Goal: Check status: Check status

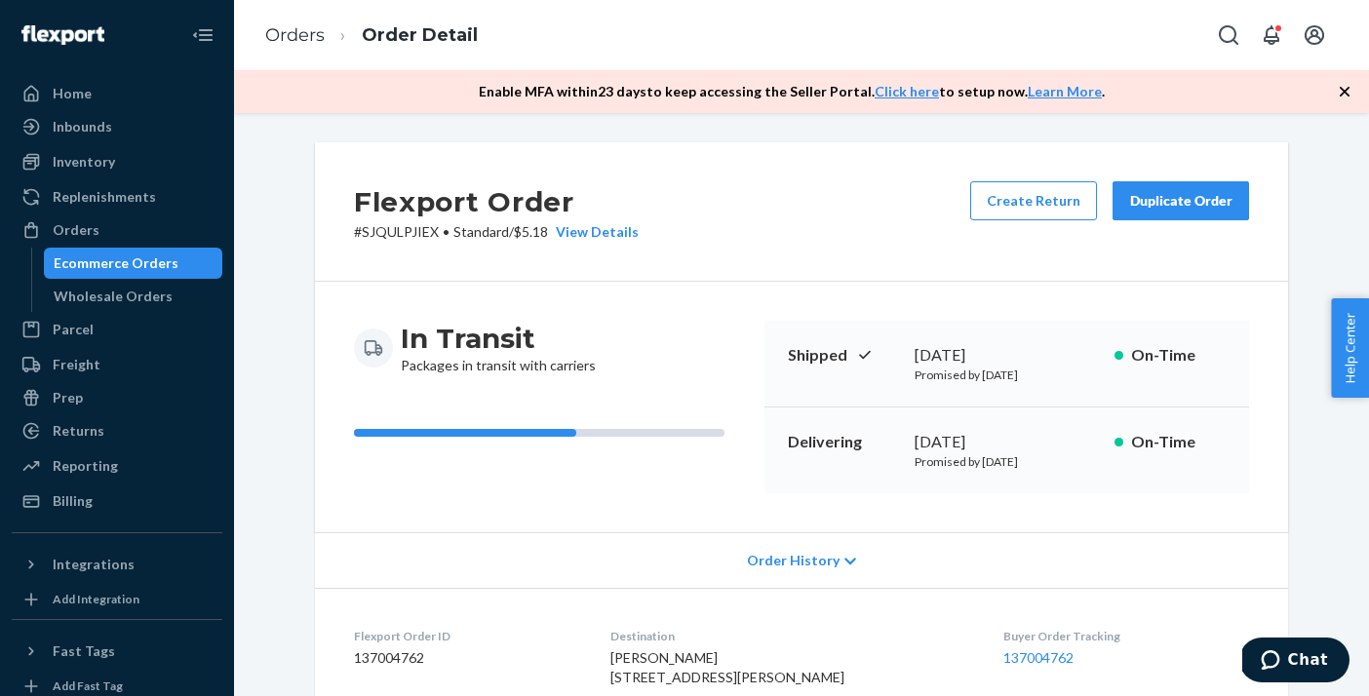
click at [103, 256] on div "Ecommerce Orders" at bounding box center [116, 264] width 125 height 20
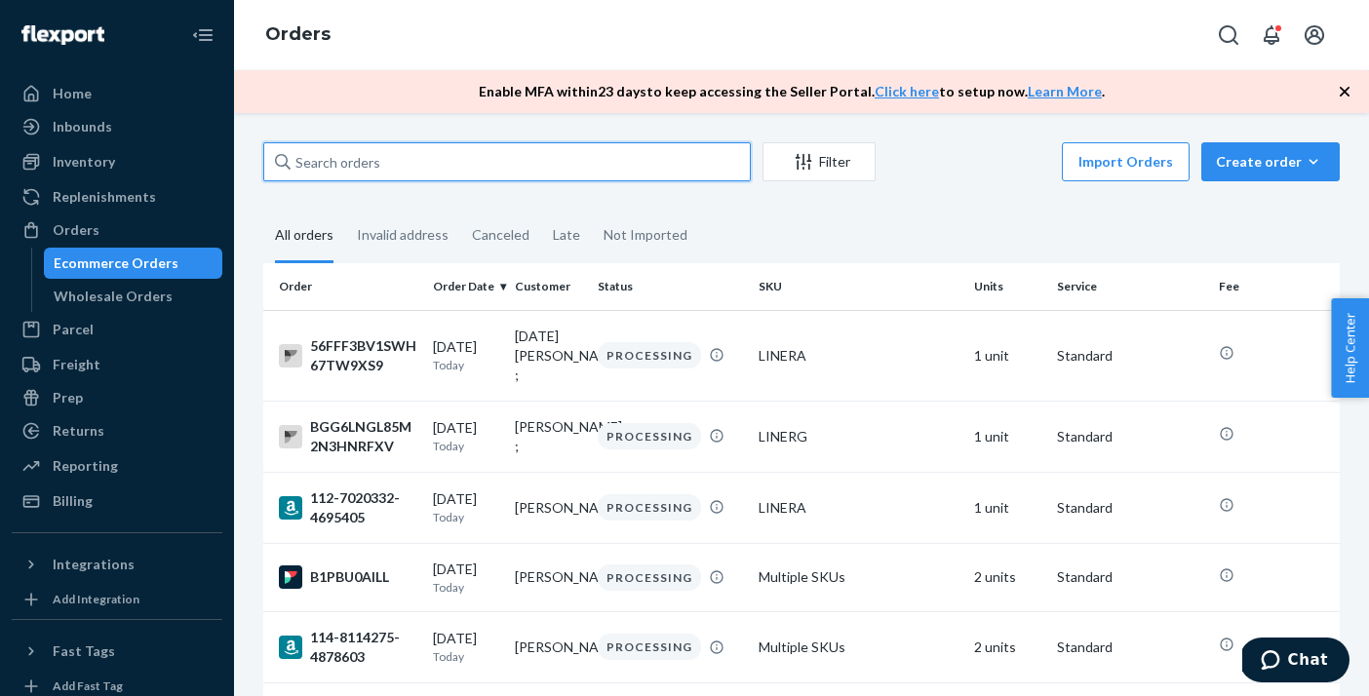
click at [503, 171] on input "text" at bounding box center [507, 161] width 488 height 39
paste input "112-1192731-4611442"
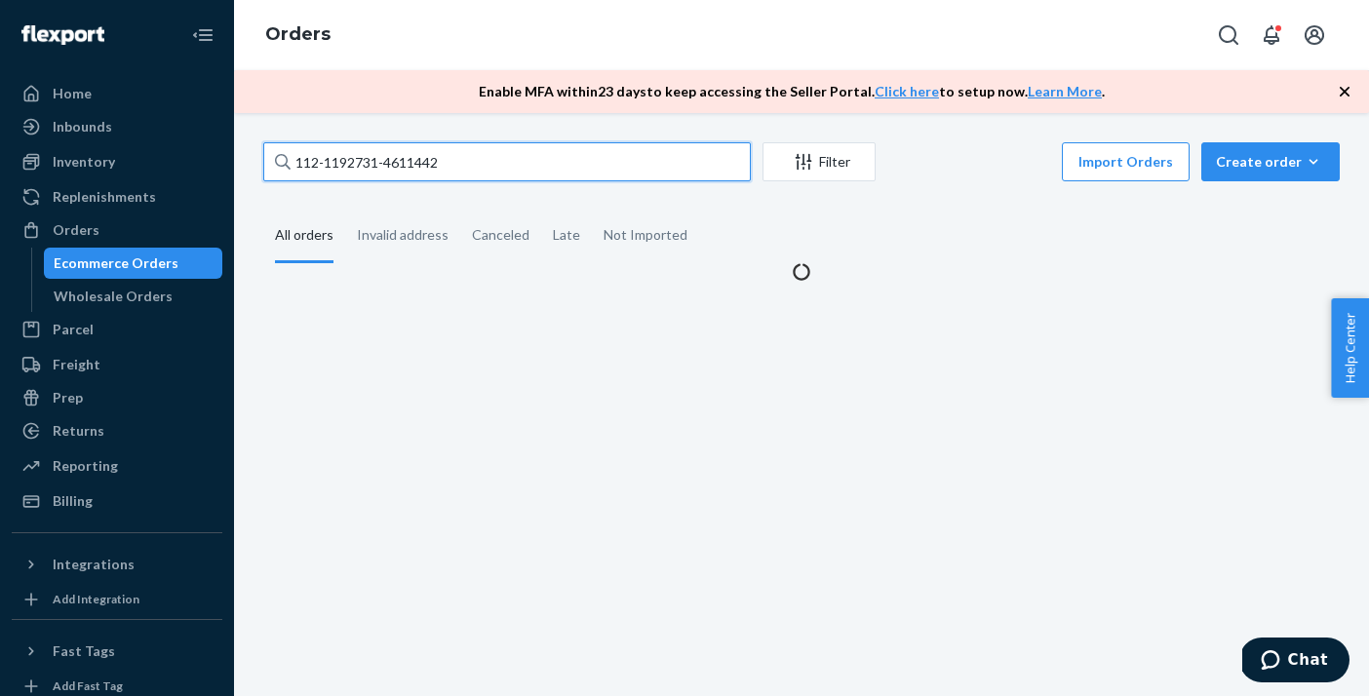
type input "112-1192731-4611442"
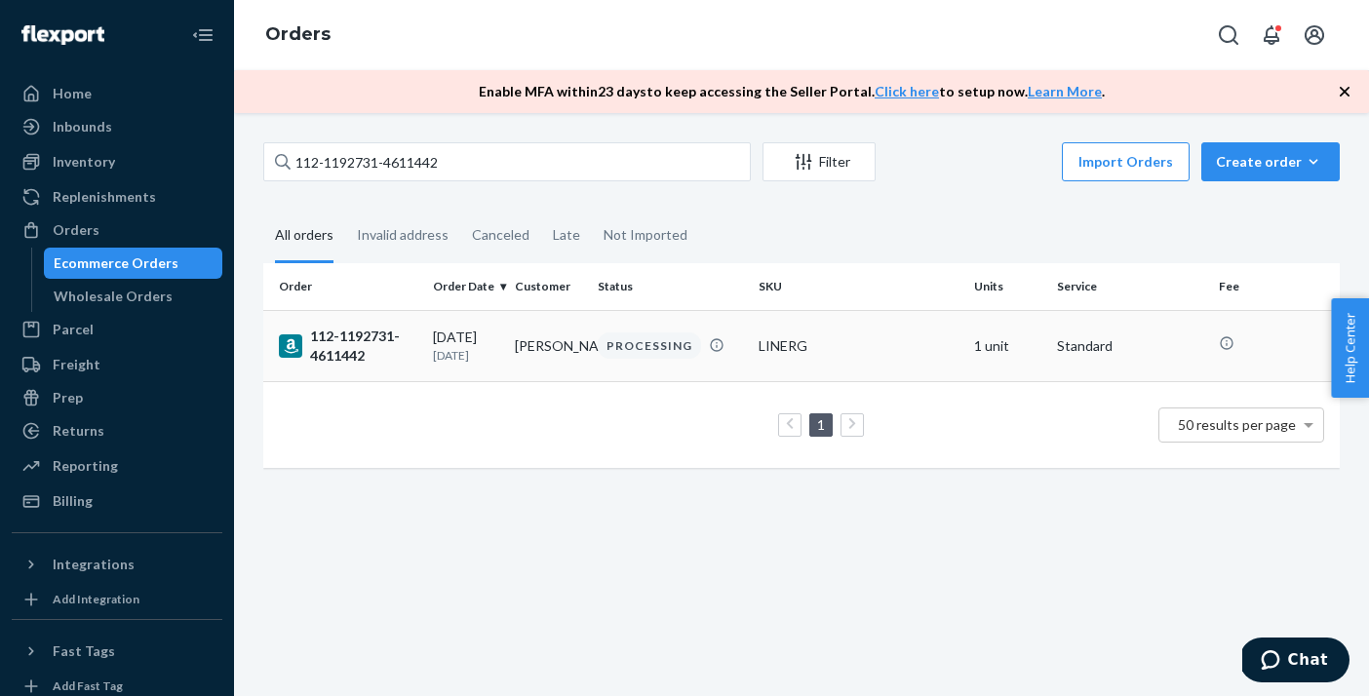
click at [360, 358] on div "112-1192731-4611442" at bounding box center [348, 346] width 139 height 39
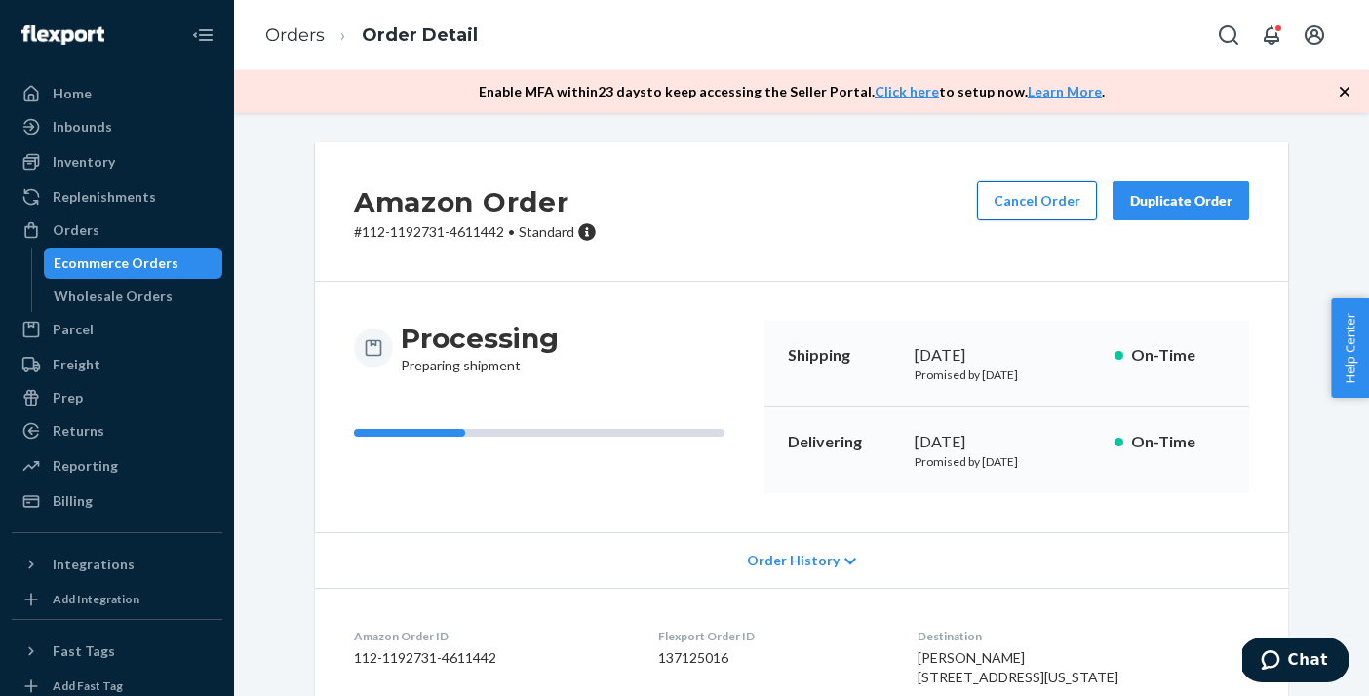
click at [1087, 207] on button "Cancel Order" at bounding box center [1037, 200] width 120 height 39
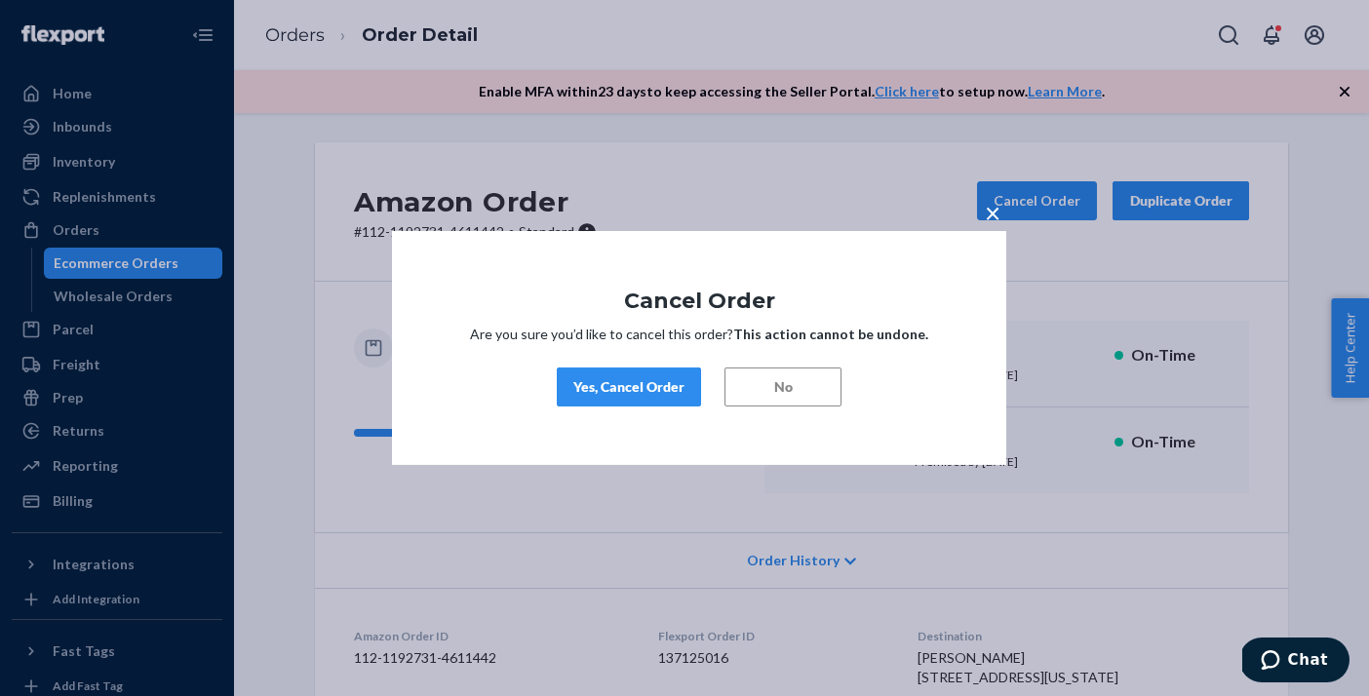
click at [638, 390] on div "Yes, Cancel Order" at bounding box center [629, 387] width 111 height 20
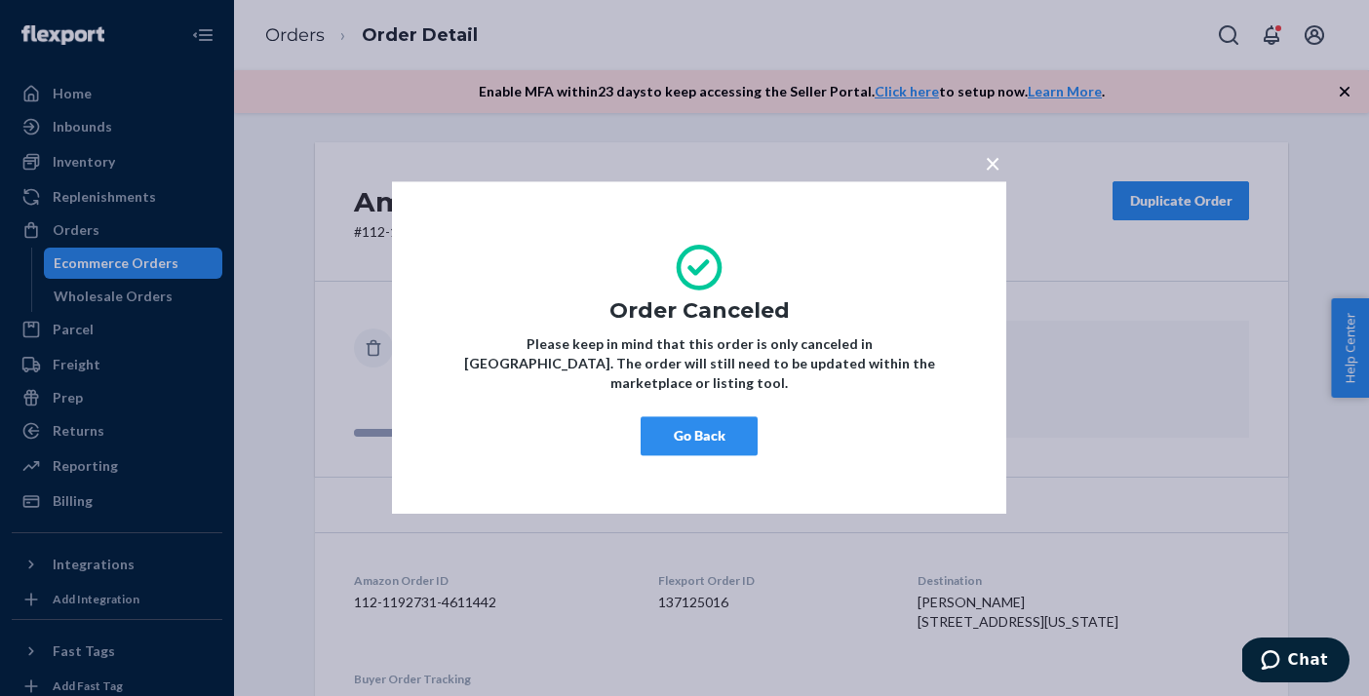
click at [998, 173] on span "×" at bounding box center [993, 162] width 16 height 33
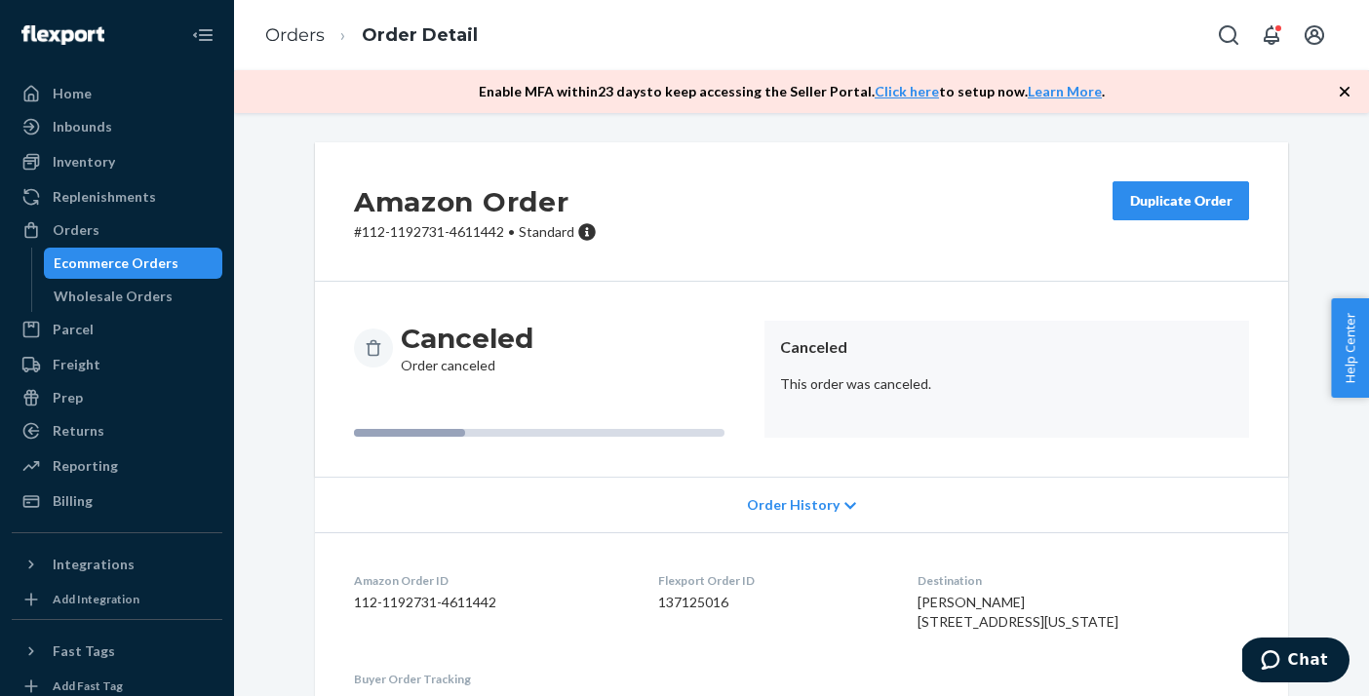
click at [130, 266] on div "Ecommerce Orders" at bounding box center [116, 264] width 125 height 20
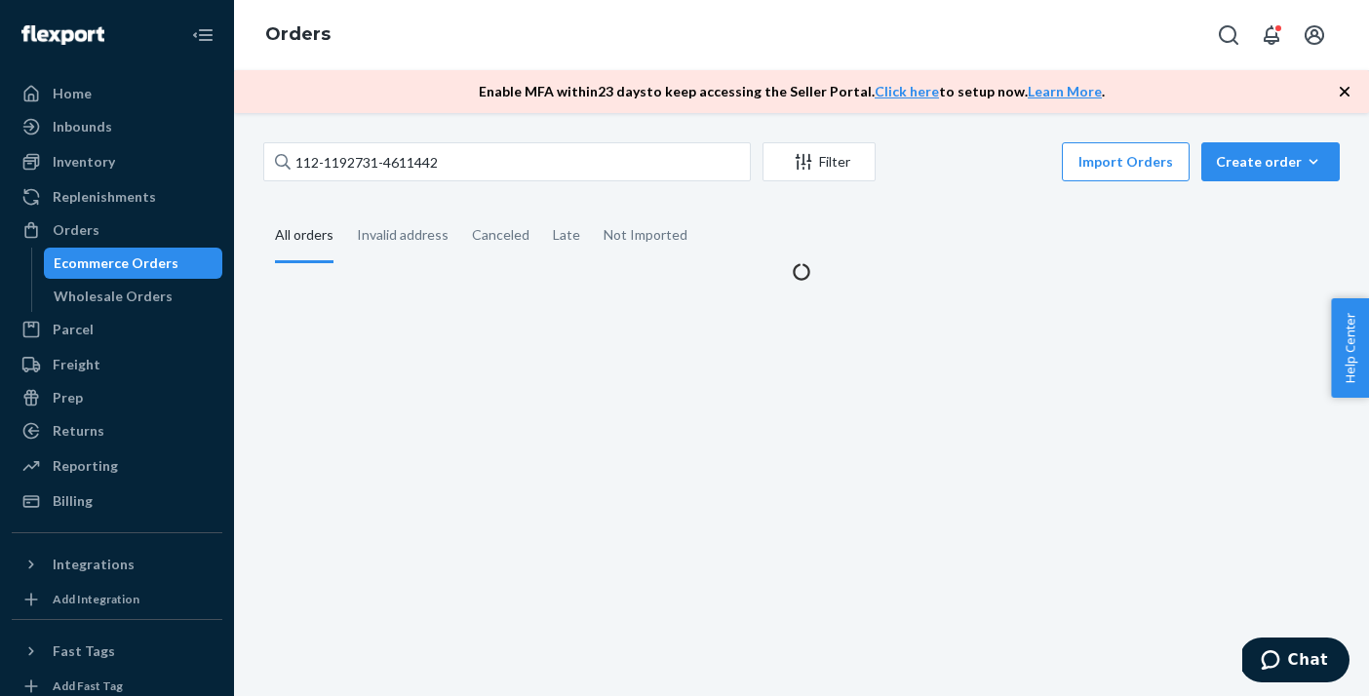
click at [144, 260] on div "Ecommerce Orders" at bounding box center [116, 264] width 125 height 20
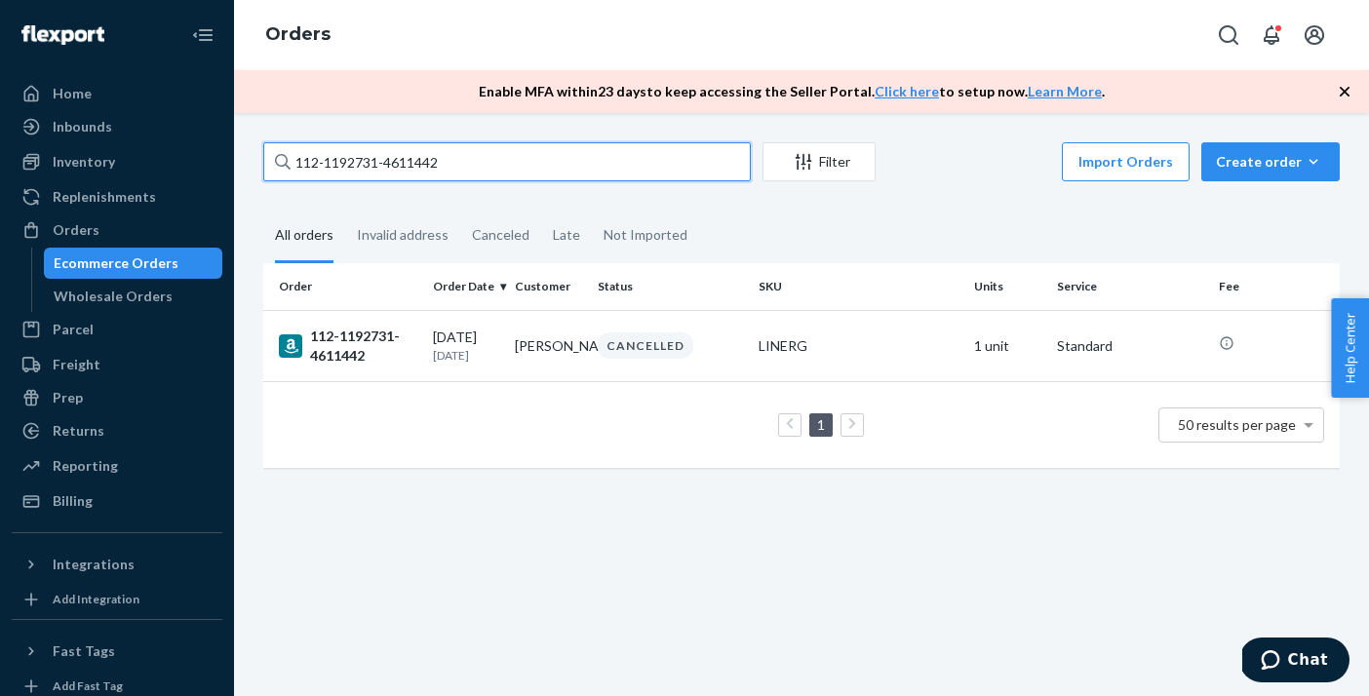
click at [330, 166] on input "112-1192731-4611442" at bounding box center [507, 161] width 488 height 39
paste input "3-5274527-0076201"
type input "113-5274527-0076201"
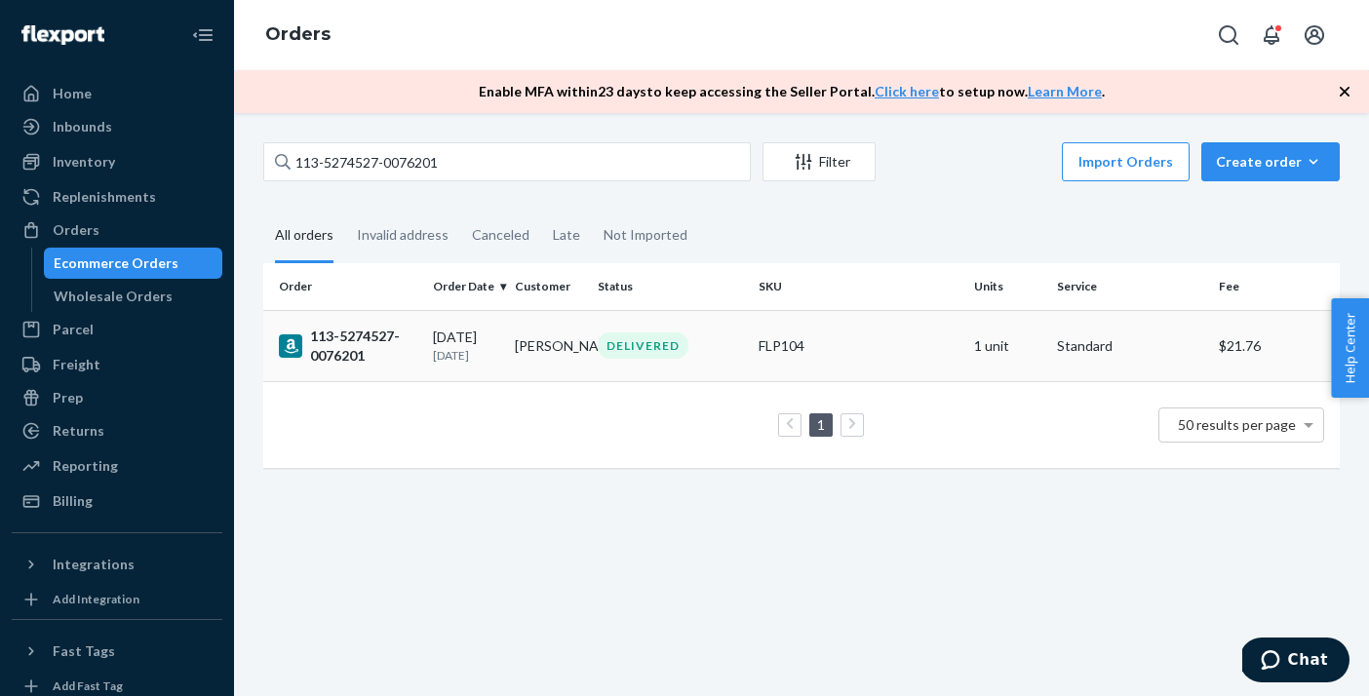
click at [397, 344] on div "113-5274527-0076201" at bounding box center [348, 346] width 139 height 39
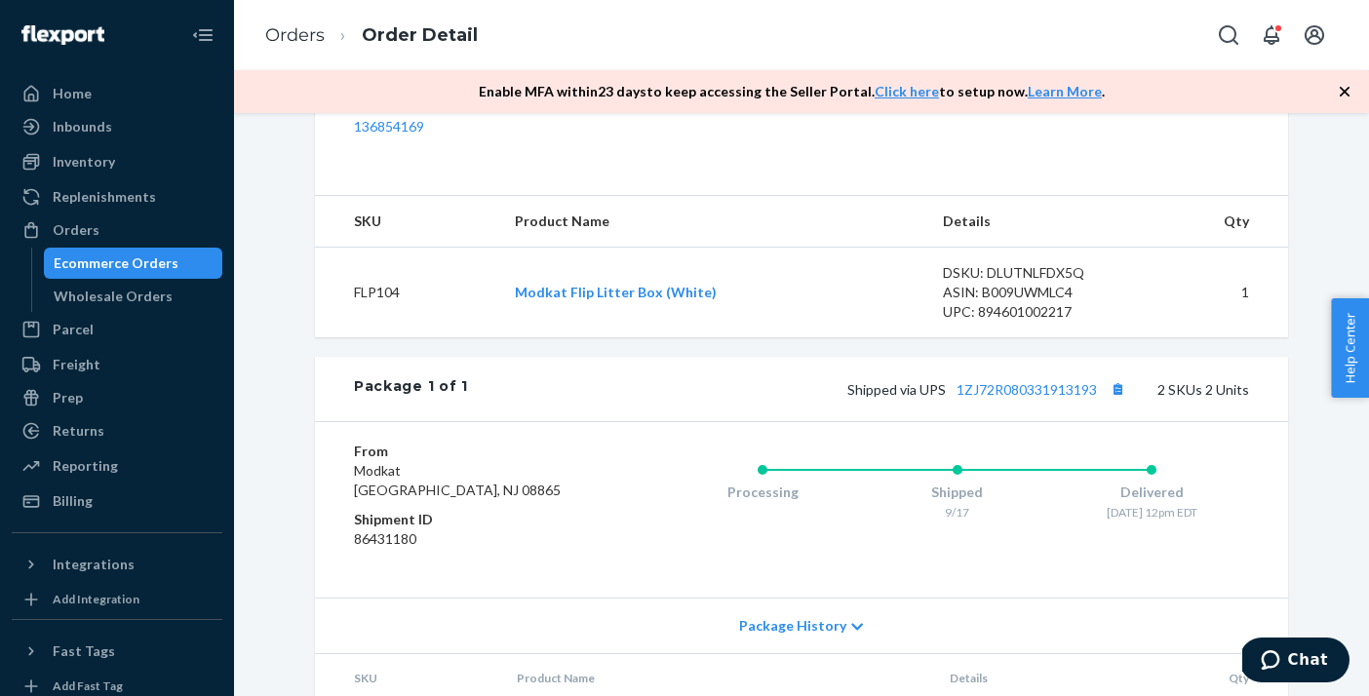
scroll to position [666, 0]
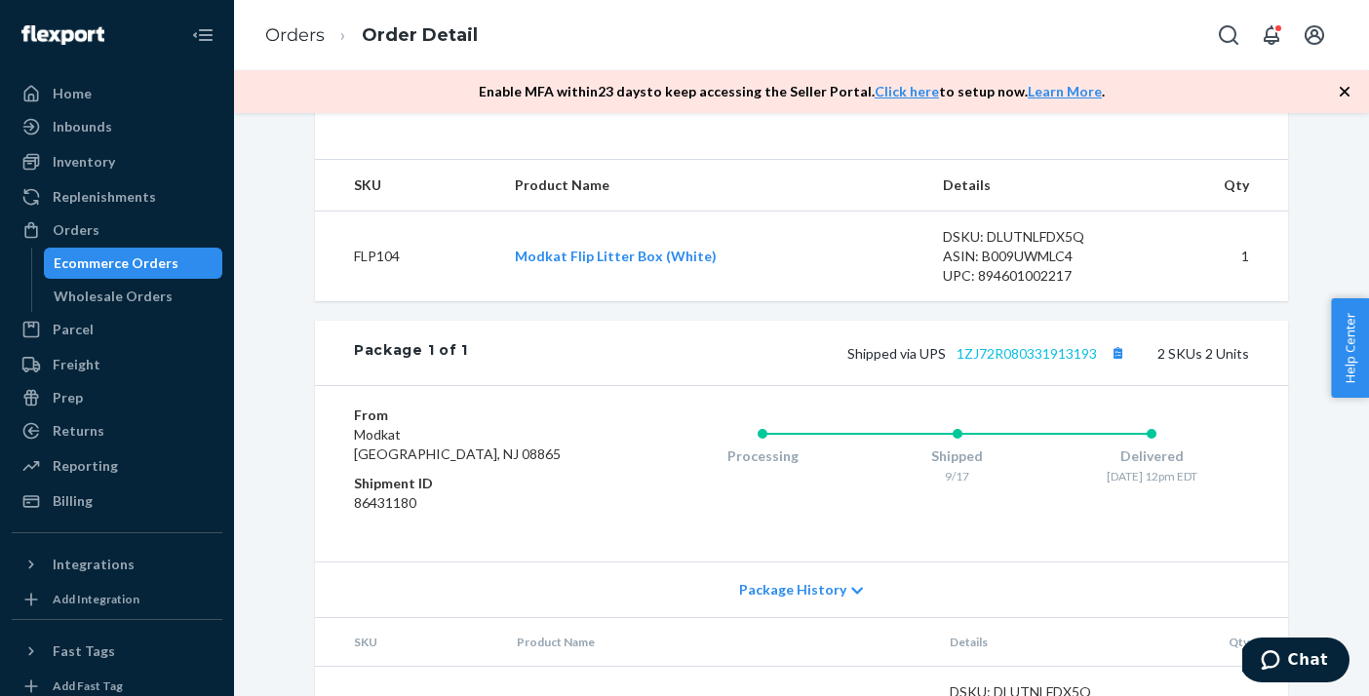
click at [995, 362] on link "1ZJ72R080331913193" at bounding box center [1027, 353] width 140 height 17
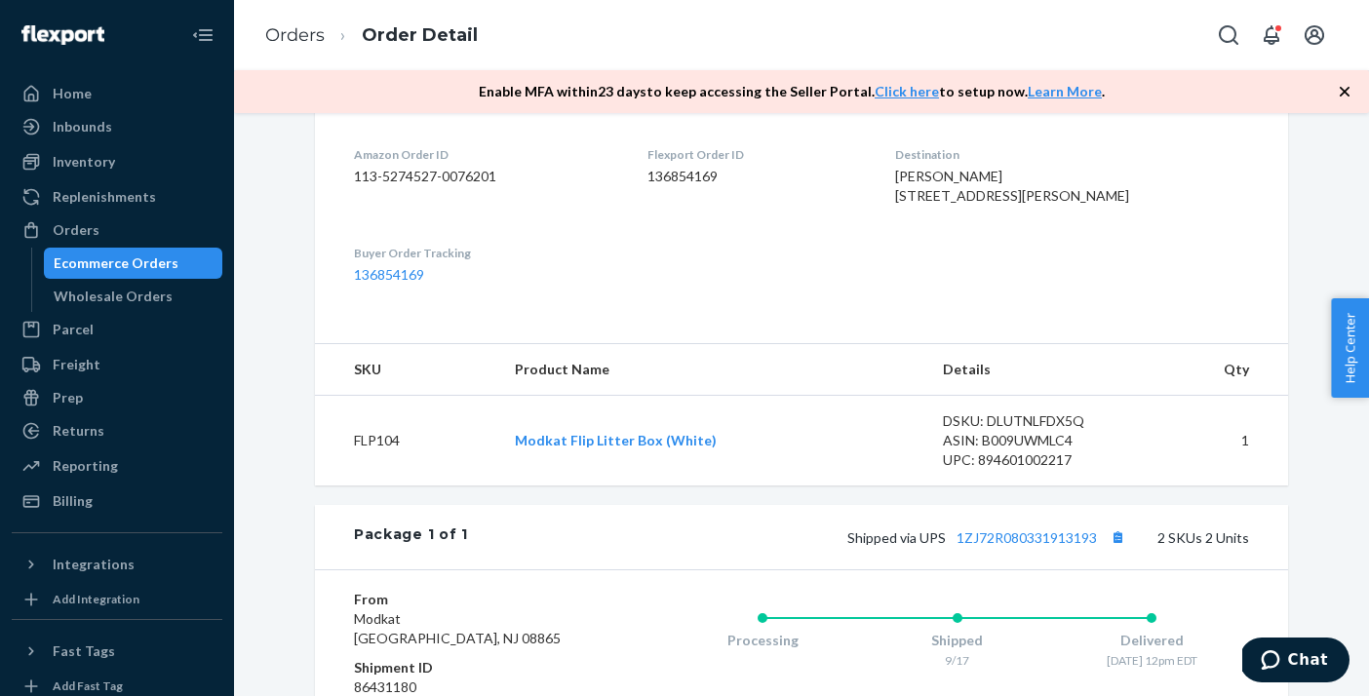
scroll to position [293, 0]
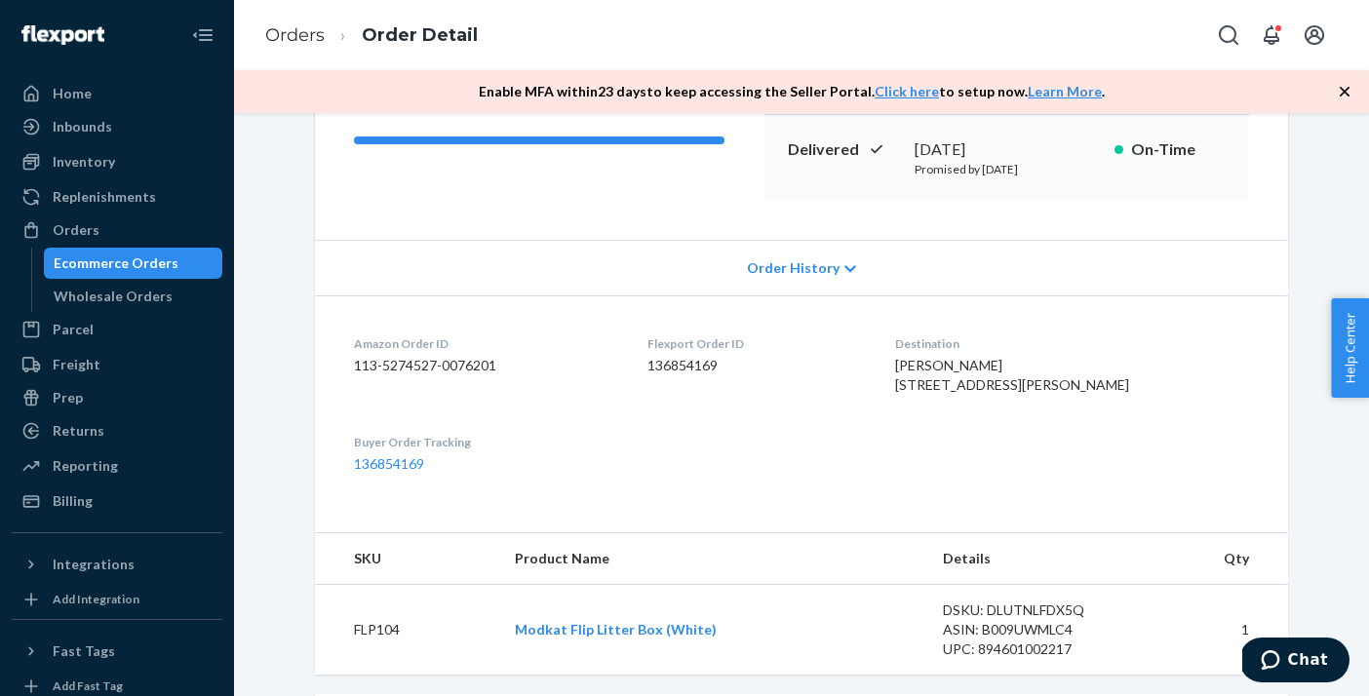
drag, startPoint x: 1108, startPoint y: 414, endPoint x: 937, endPoint y: 367, distance: 177.0
click at [937, 367] on dl "Amazon Order ID 113-5274527-0076201 Flexport Order ID 136854169 Destination [PE…" at bounding box center [801, 405] width 973 height 218
copy span "[PERSON_NAME] [STREET_ADDRESS][PERSON_NAME]"
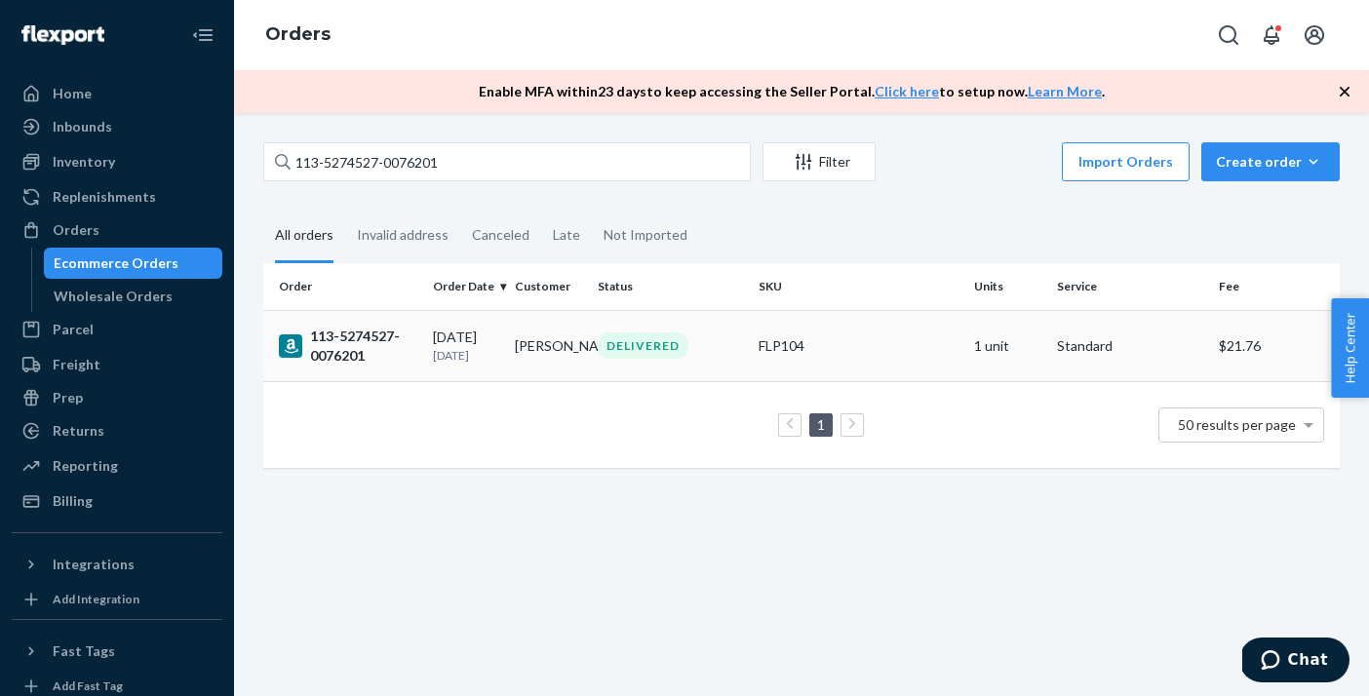
click at [362, 328] on div "113-5274527-0076201" at bounding box center [348, 346] width 139 height 39
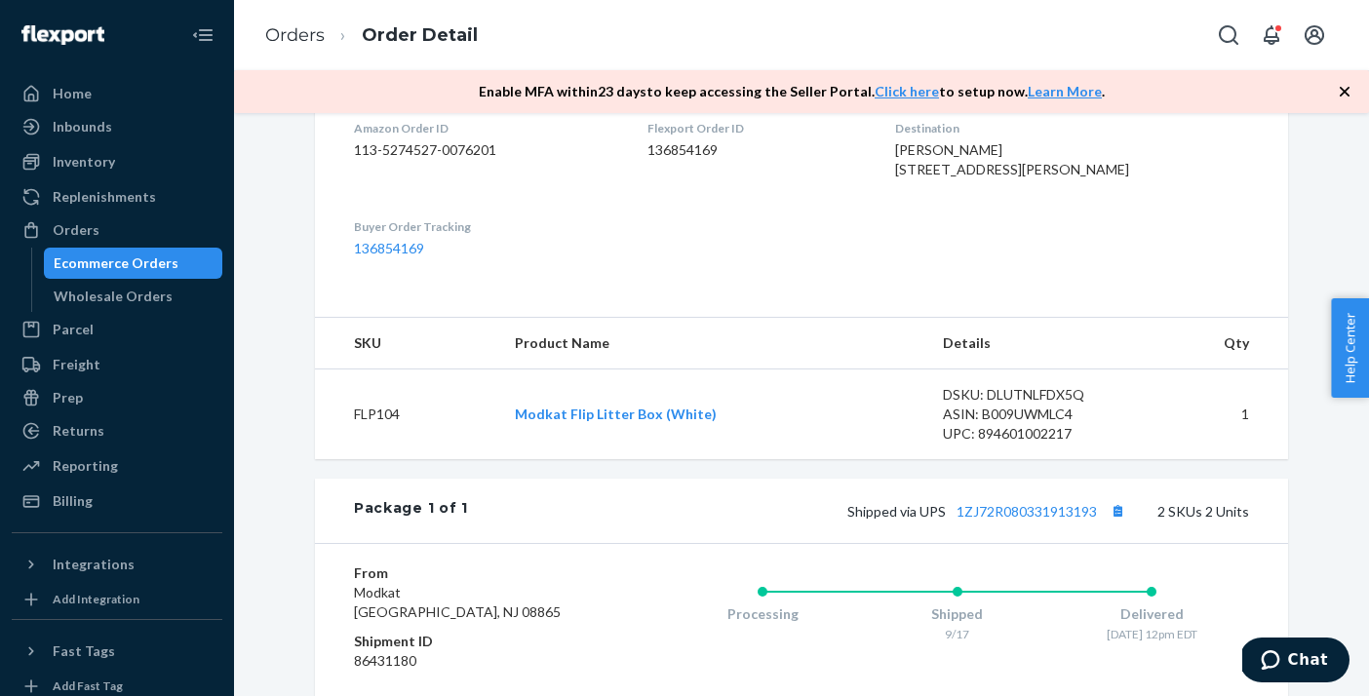
scroll to position [532, 0]
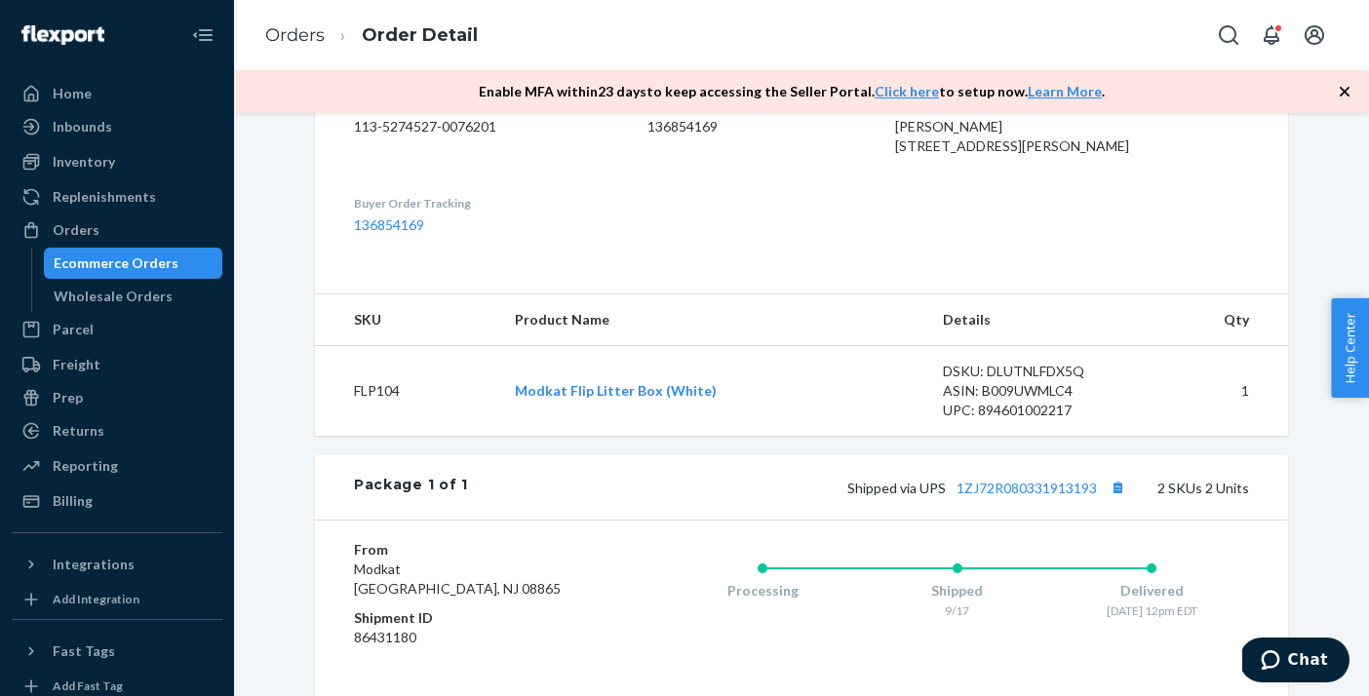
click at [1056, 500] on div "Shipped via UPS 1ZJ72R080331913193 2 SKUs 2 Units" at bounding box center [858, 487] width 781 height 25
click at [1052, 496] on link "1ZJ72R080331913193" at bounding box center [1027, 488] width 140 height 17
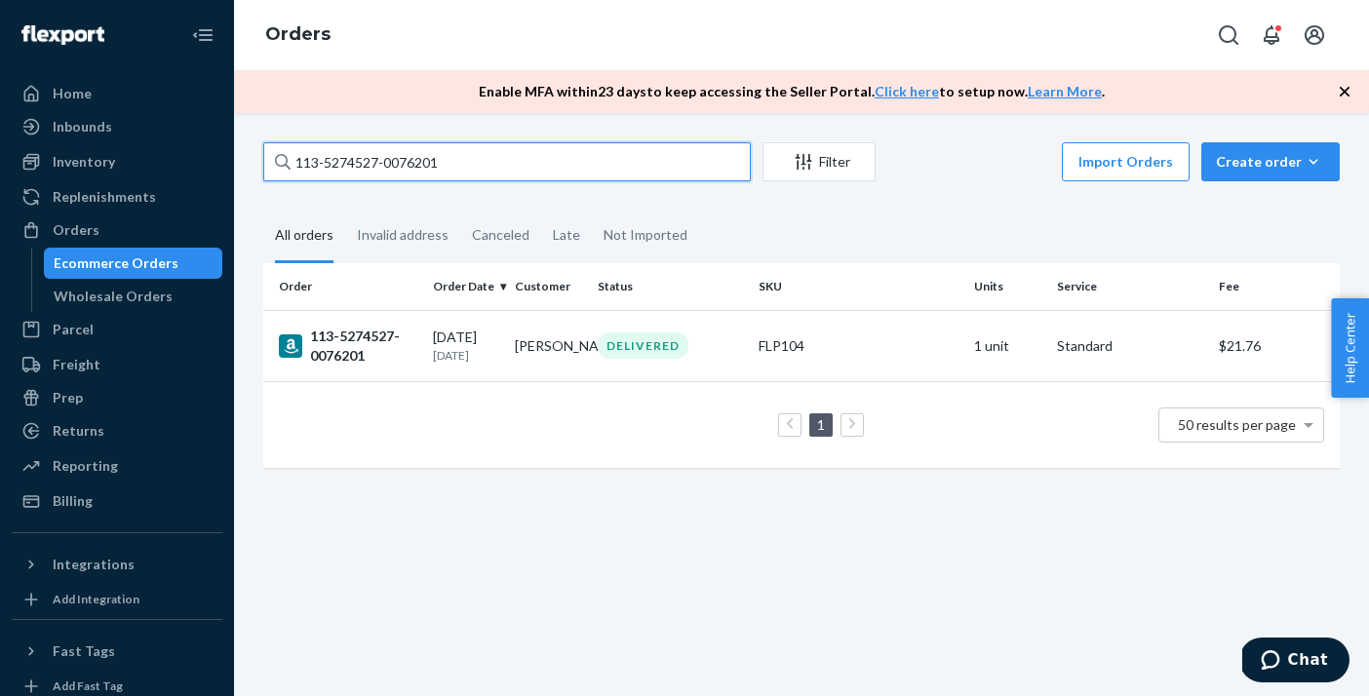
click at [355, 164] on input "113-5274527-0076201" at bounding box center [507, 161] width 488 height 39
paste input "4-3029863-2140249  Refund Order"
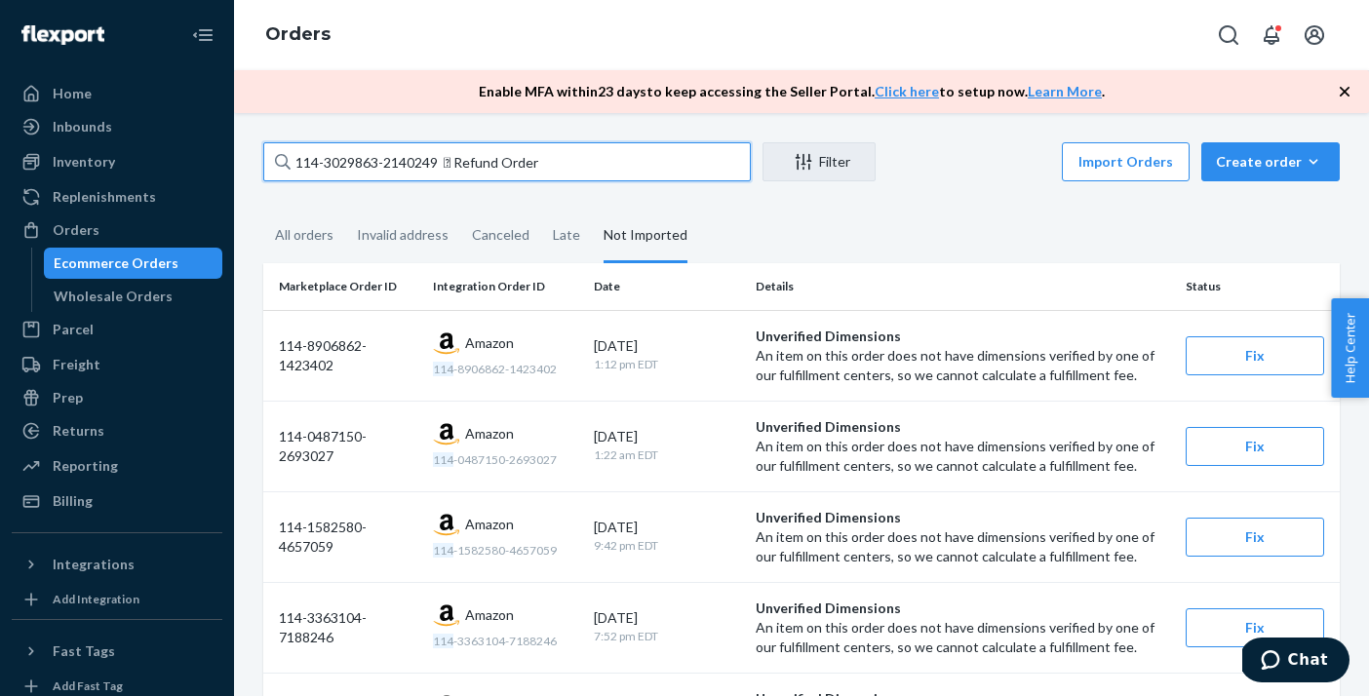
click at [431, 168] on input "114-3029863-2140249  Refund Order" at bounding box center [507, 161] width 488 height 39
click at [434, 167] on input "114-3029863-2140249  Refund Order" at bounding box center [507, 161] width 488 height 39
drag, startPoint x: 440, startPoint y: 166, endPoint x: 535, endPoint y: 236, distance: 118.6
click at [535, 236] on div "114-3029863-2140249  Refund Order Filter Import Orders Create order Ecommerce …" at bounding box center [802, 587] width 1106 height 890
type input "114-3029863-2140249"
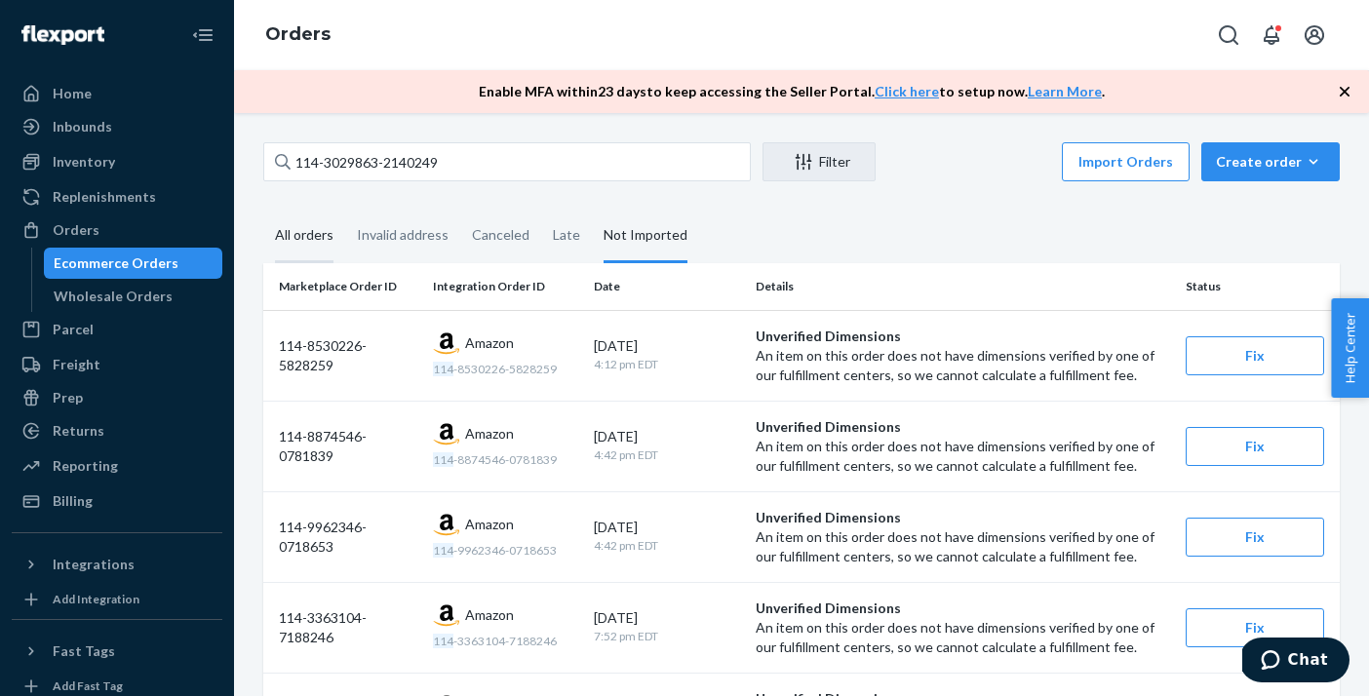
click at [290, 242] on div "All orders" at bounding box center [304, 237] width 59 height 54
click at [263, 210] on input "All orders" at bounding box center [263, 210] width 0 height 0
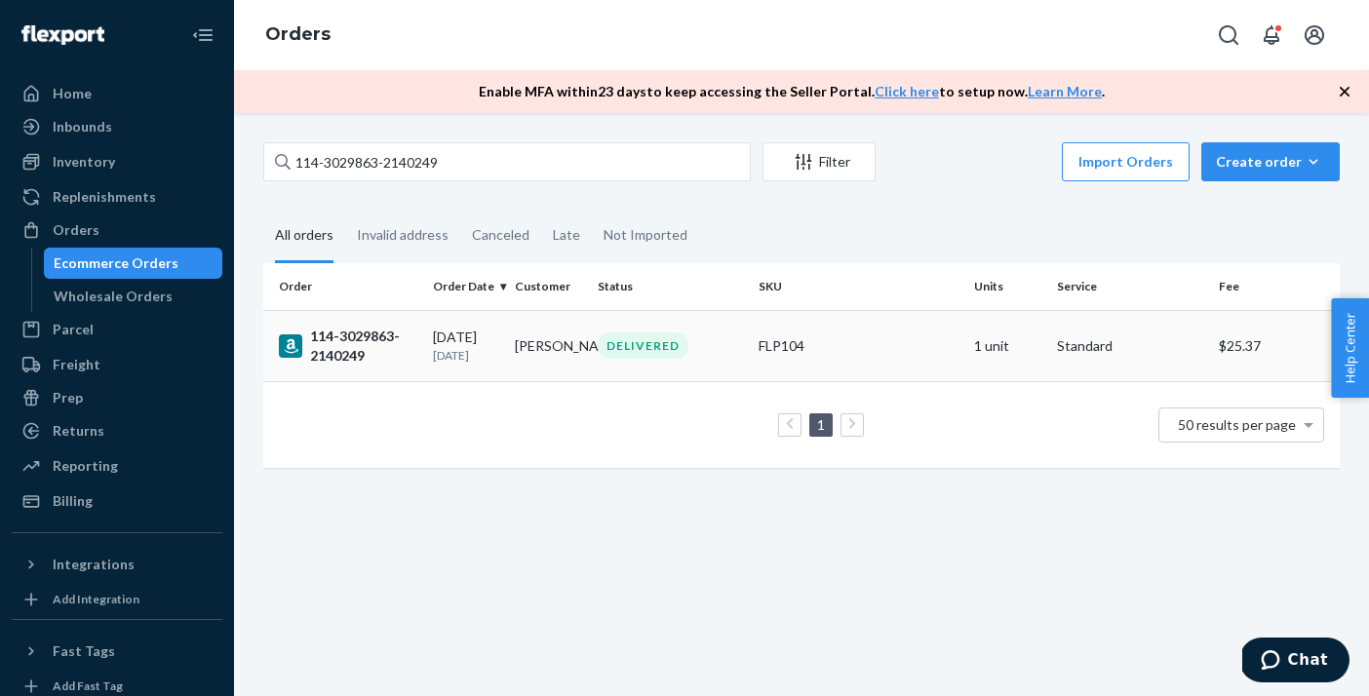
click at [364, 342] on div "114-3029863-2140249" at bounding box center [348, 346] width 139 height 39
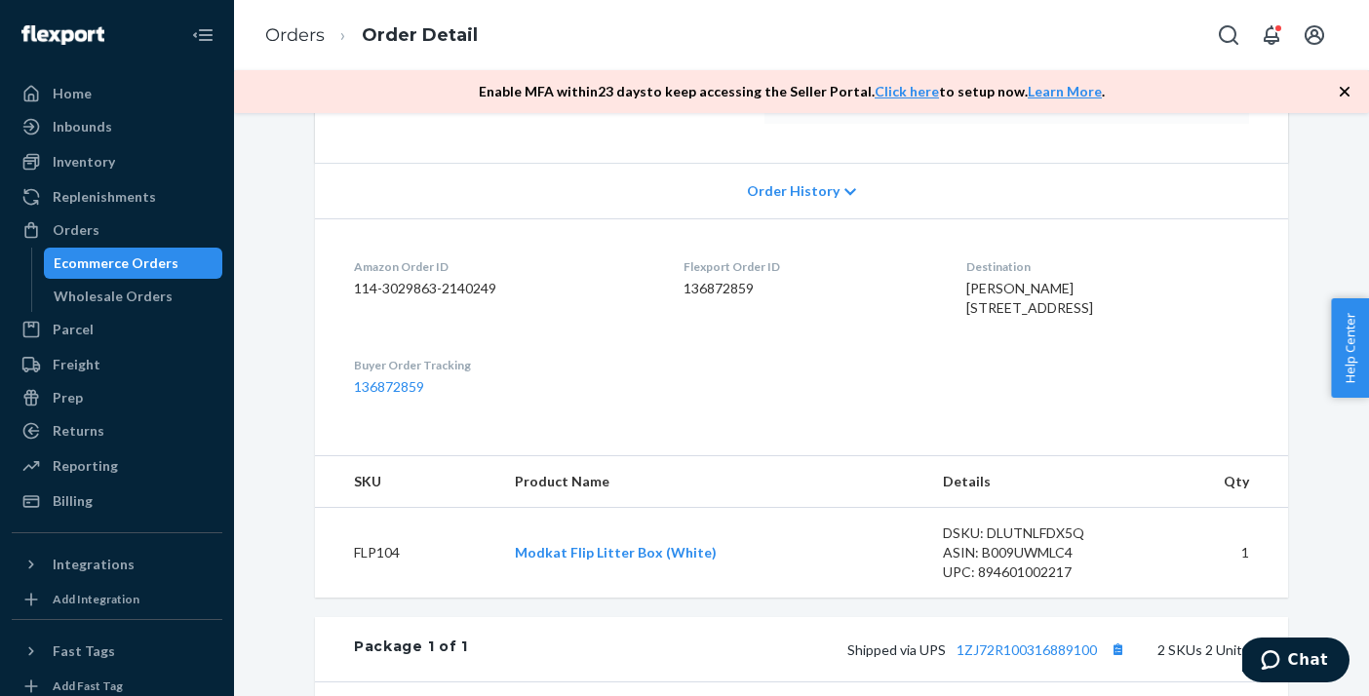
scroll to position [647, 0]
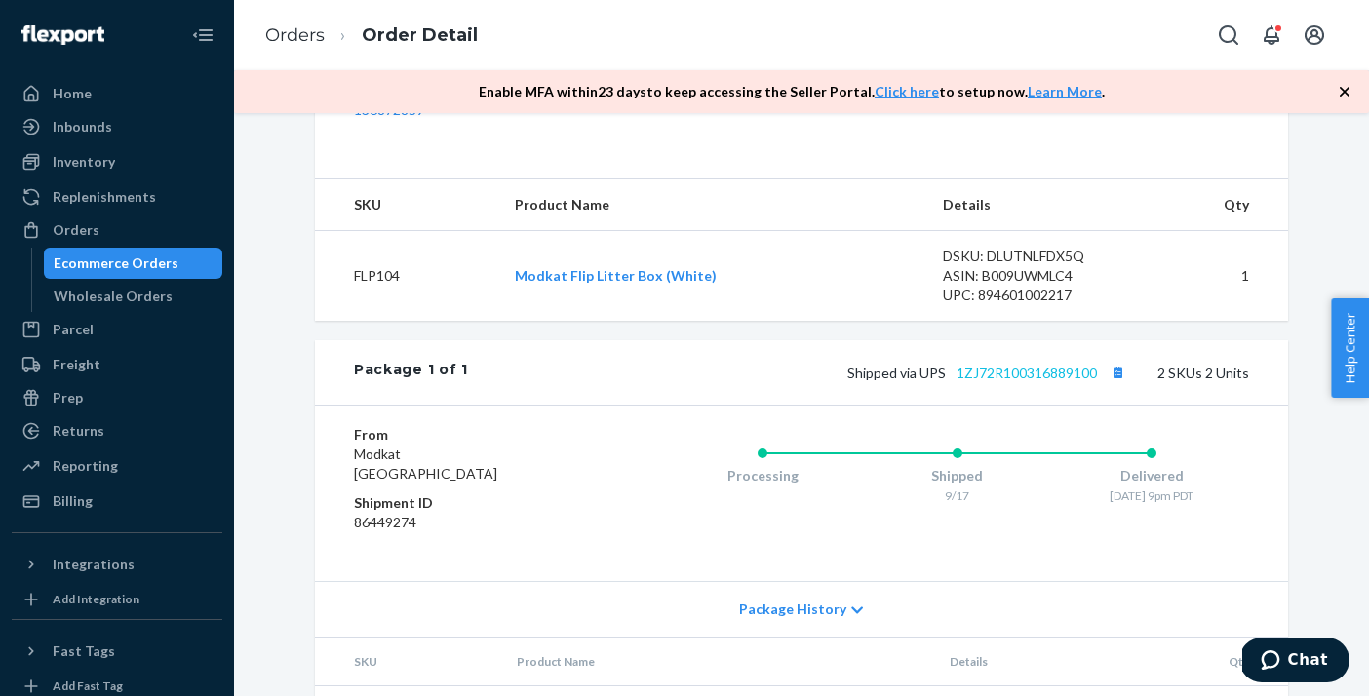
click at [1036, 381] on link "1ZJ72R100316889100" at bounding box center [1027, 373] width 140 height 17
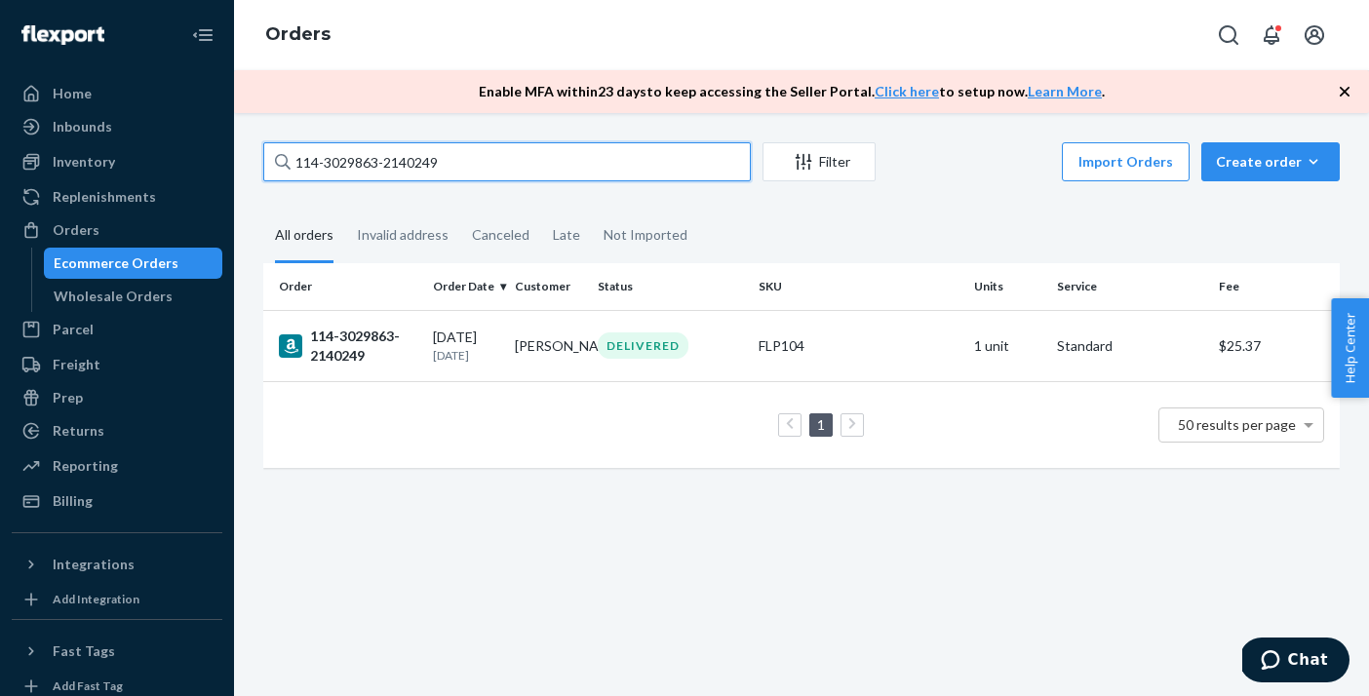
click at [412, 162] on input "114-3029863-2140249" at bounding box center [507, 161] width 488 height 39
paste input "SJQULPJIEX"
type input "SJQULPJIEX"
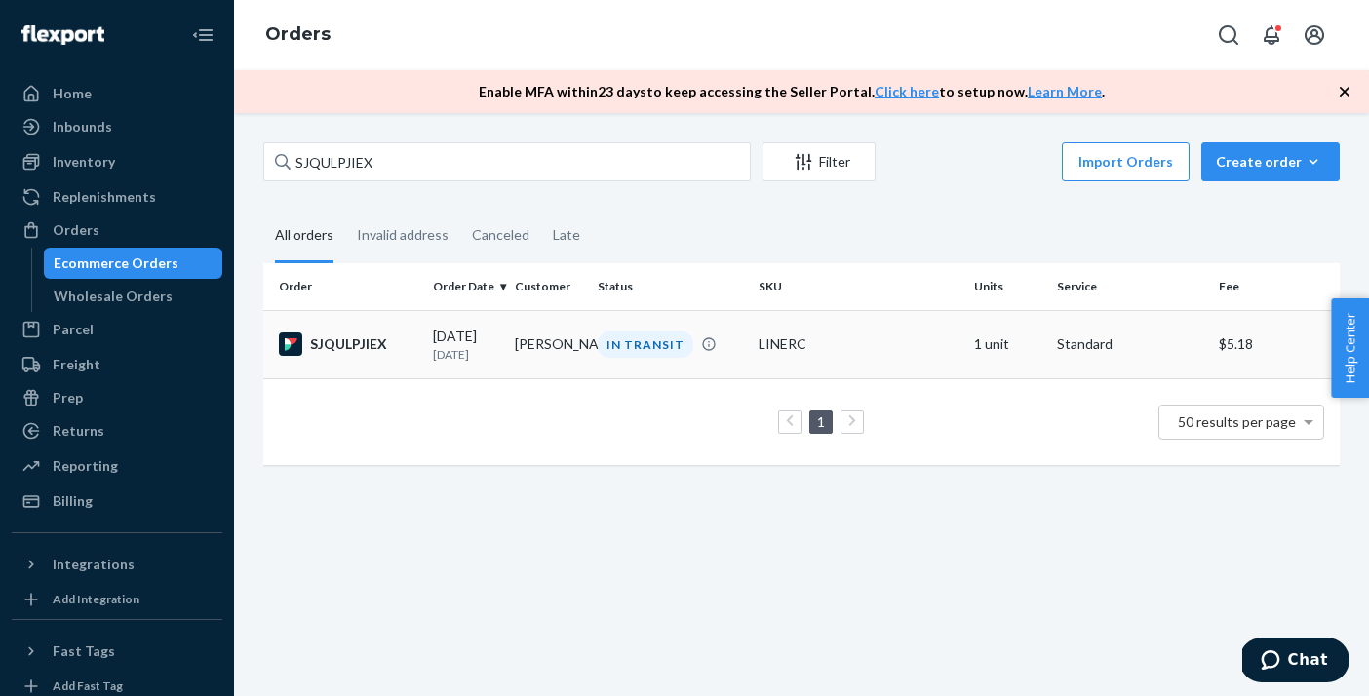
click at [366, 360] on td "SJQULPJIEX" at bounding box center [344, 344] width 162 height 68
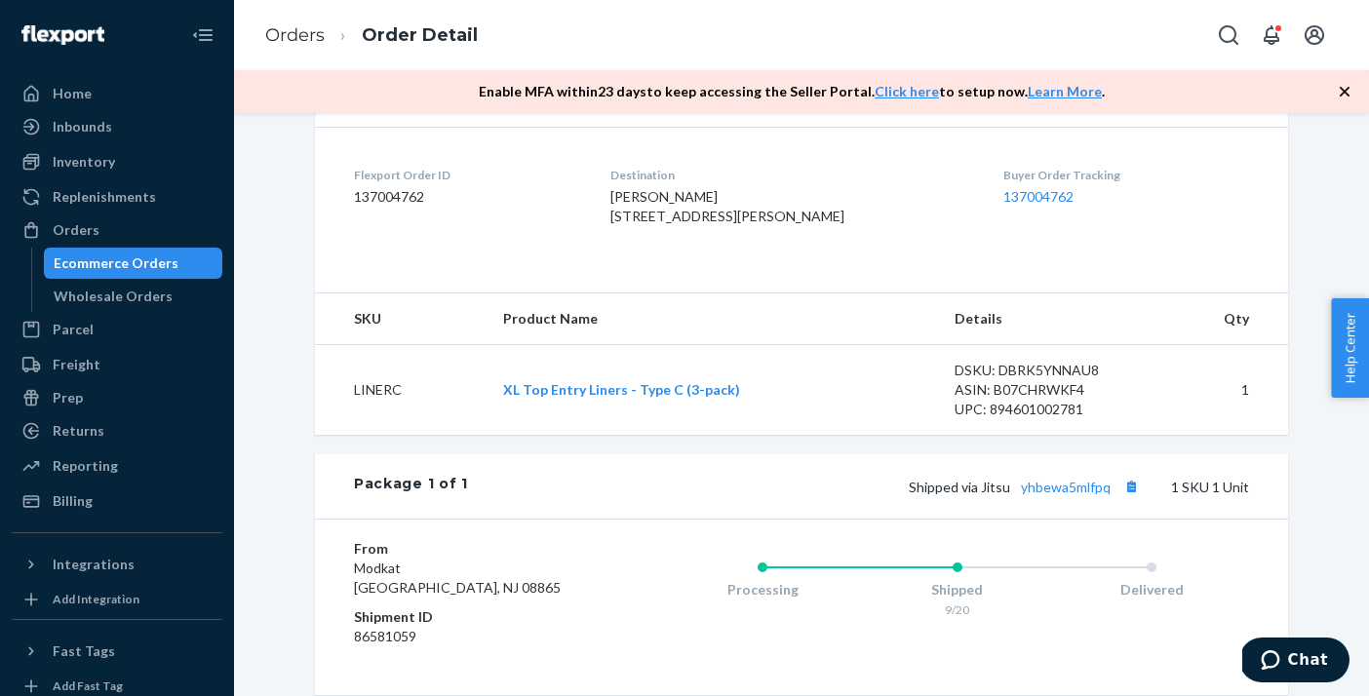
scroll to position [497, 0]
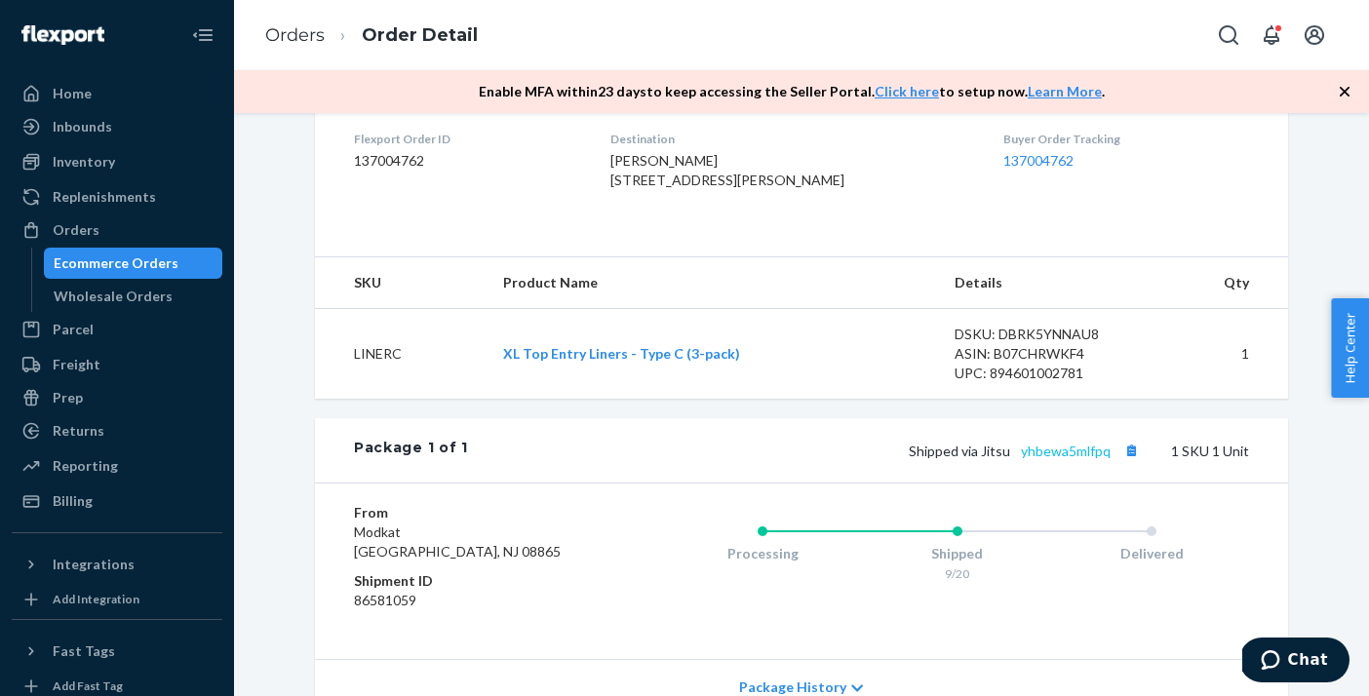
click at [1079, 459] on link "yhbewa5mlfpq" at bounding box center [1066, 451] width 90 height 17
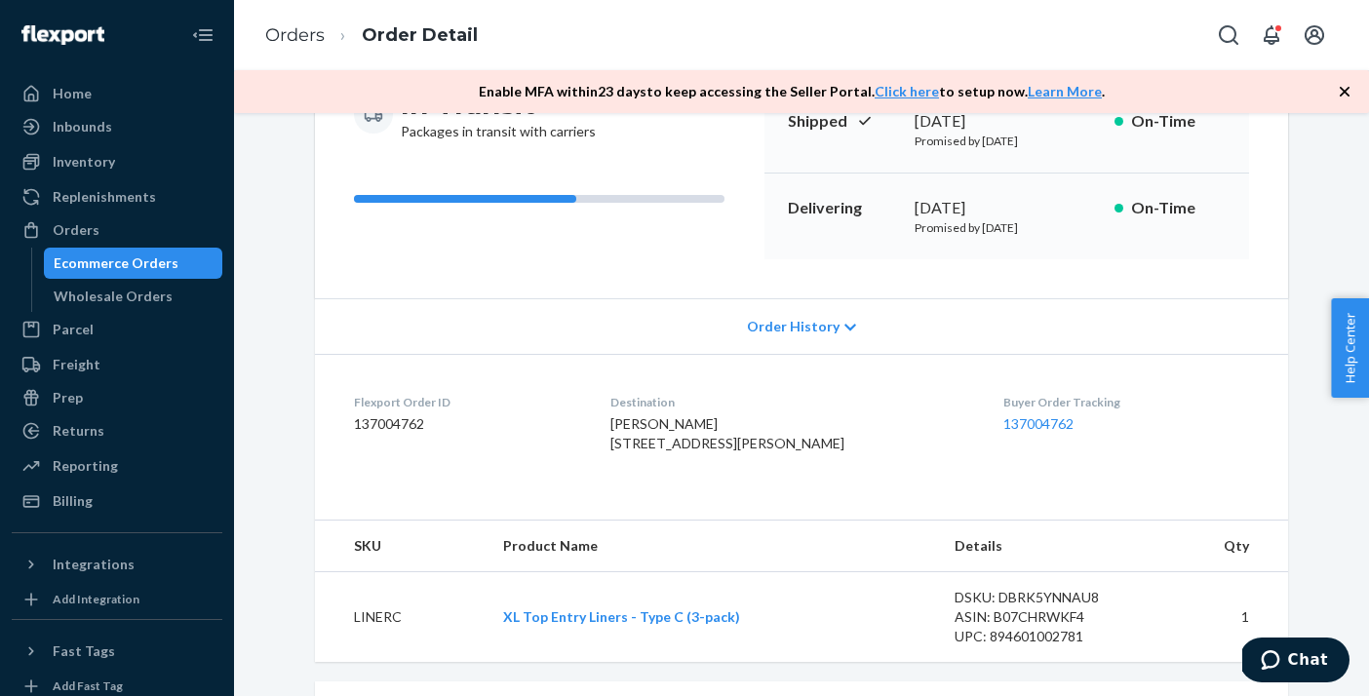
scroll to position [167, 0]
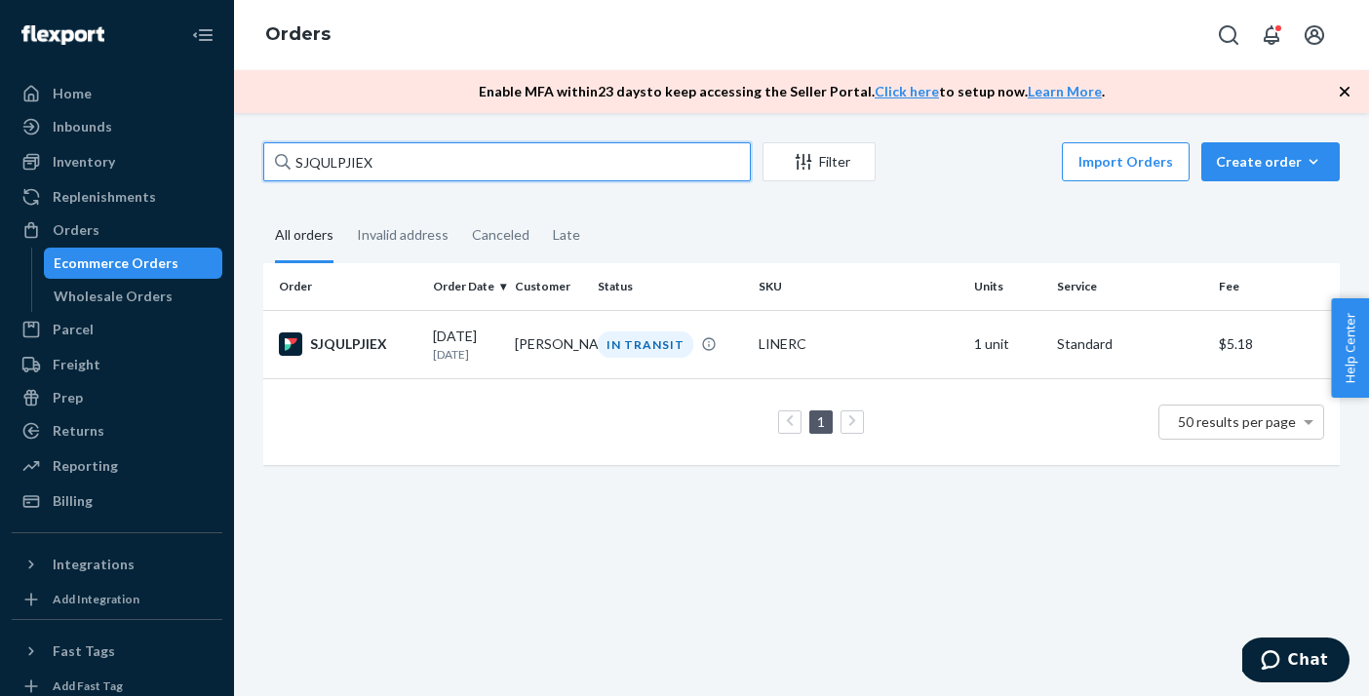
click at [375, 152] on input "SJQULPJIEX" at bounding box center [507, 161] width 488 height 39
paste input "BYR8SZSIXE"
type input "BYR8SZSIXE"
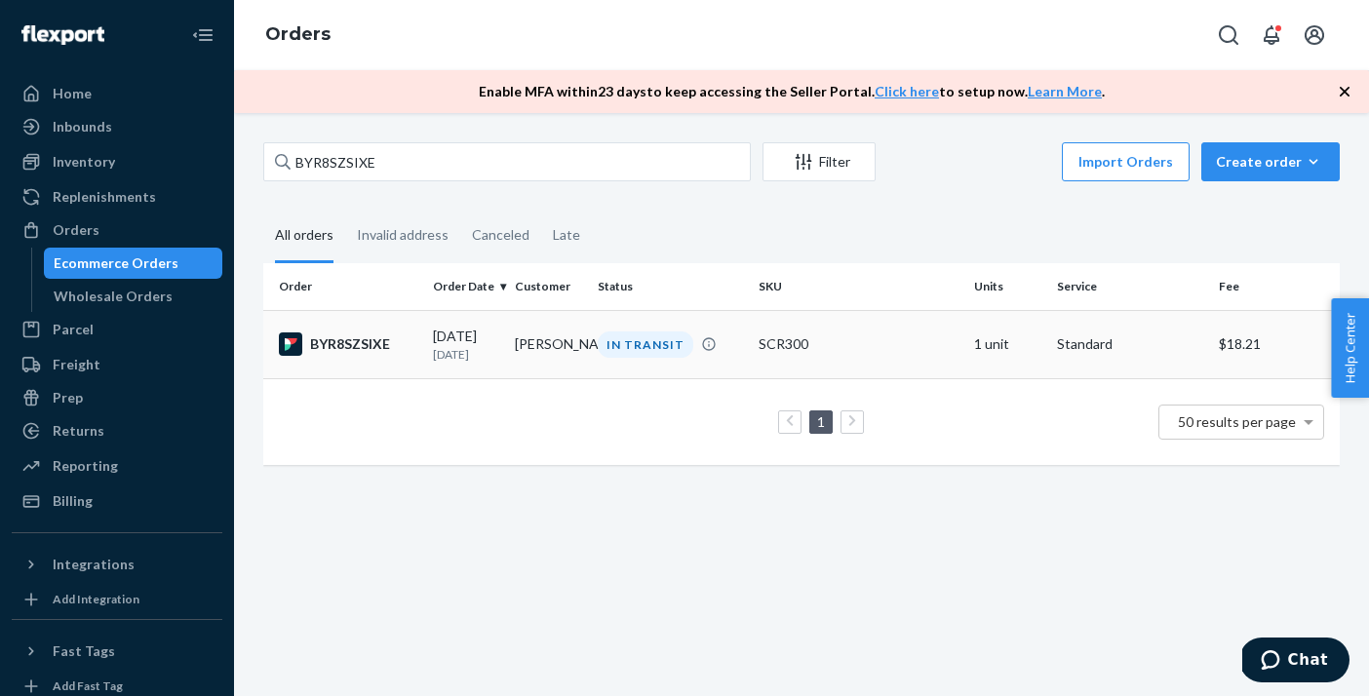
click at [378, 353] on div "BYR8SZSIXE" at bounding box center [348, 344] width 139 height 23
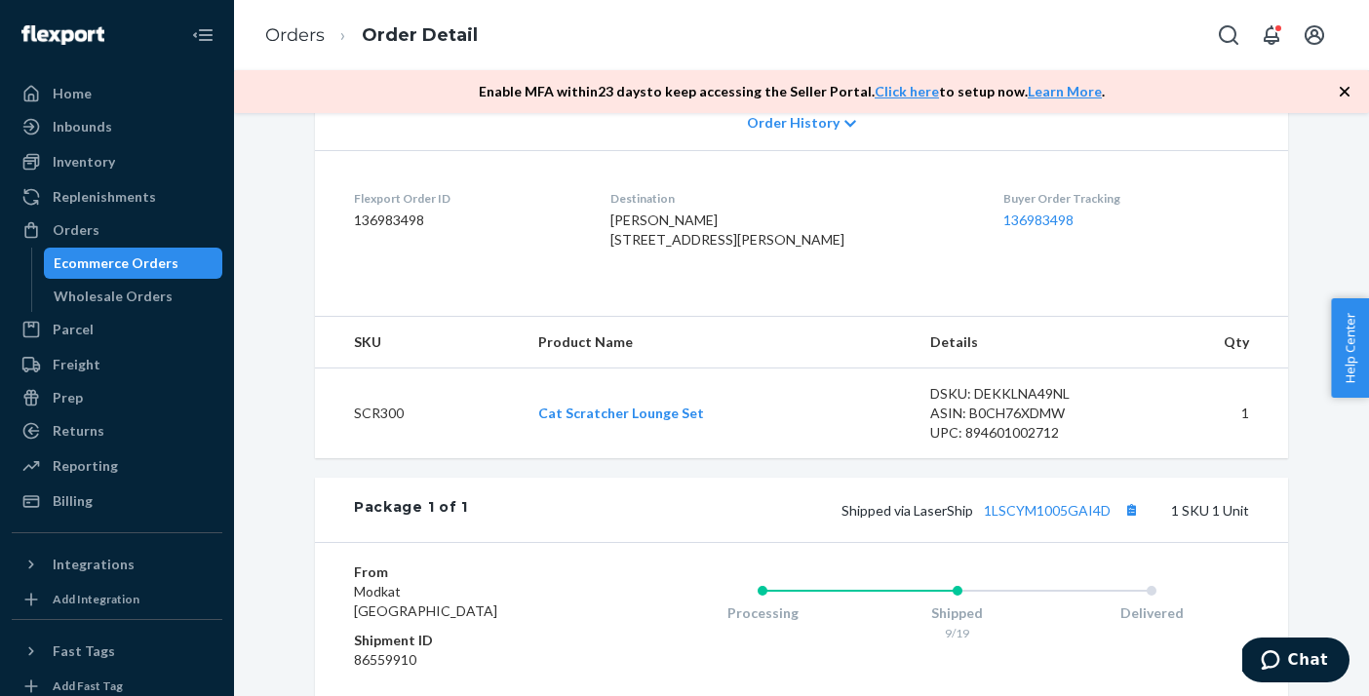
scroll to position [627, 0]
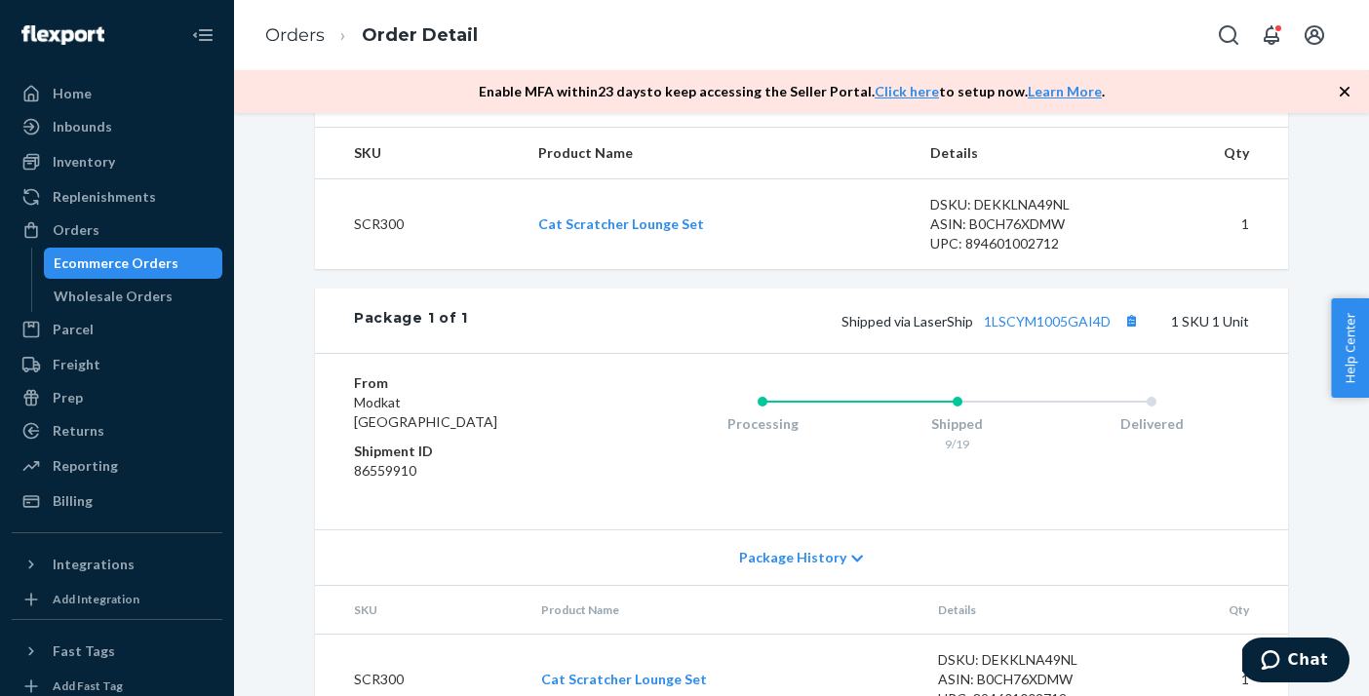
click at [1075, 353] on div "Package 1 of 1 Shipped via LaserShip 1LSCYM1005GAI4D 1 SKU 1 Unit" at bounding box center [801, 321] width 973 height 64
click at [1078, 330] on link "1LSCYM1005GAI4D" at bounding box center [1047, 321] width 127 height 17
